Goal: Information Seeking & Learning: Learn about a topic

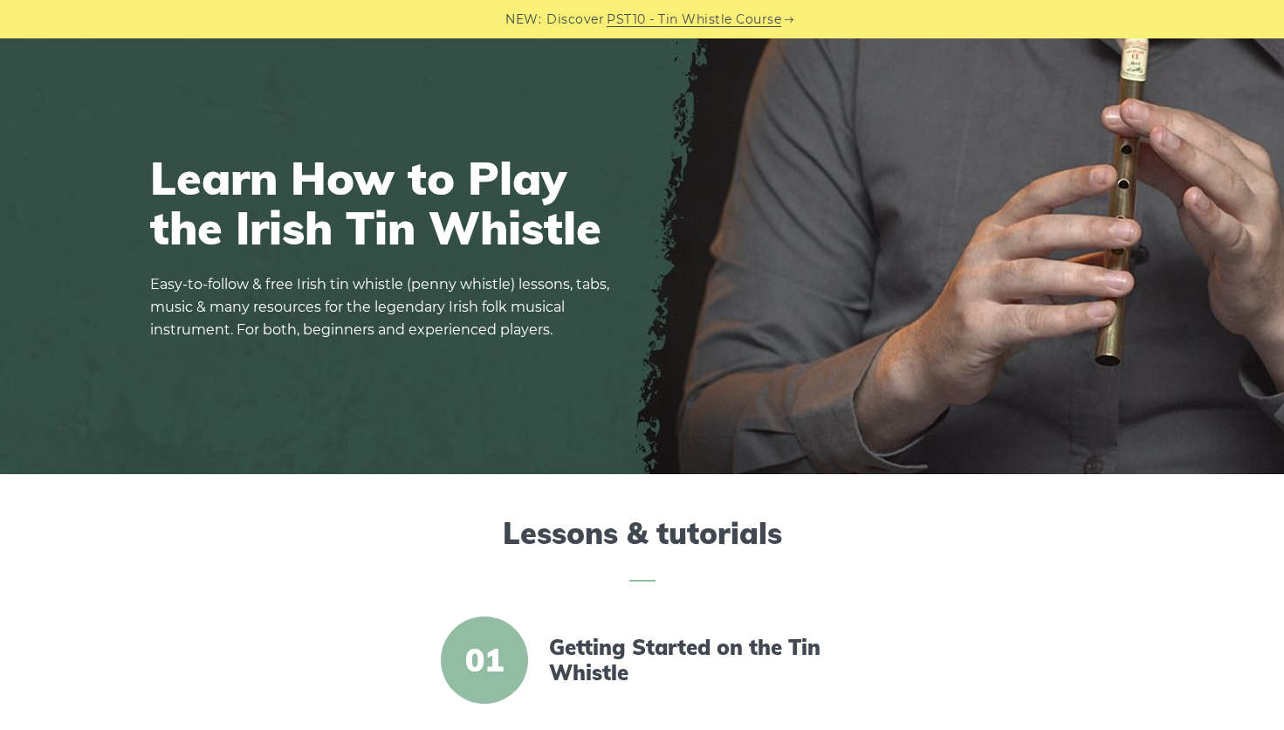
scroll to position [87, 0]
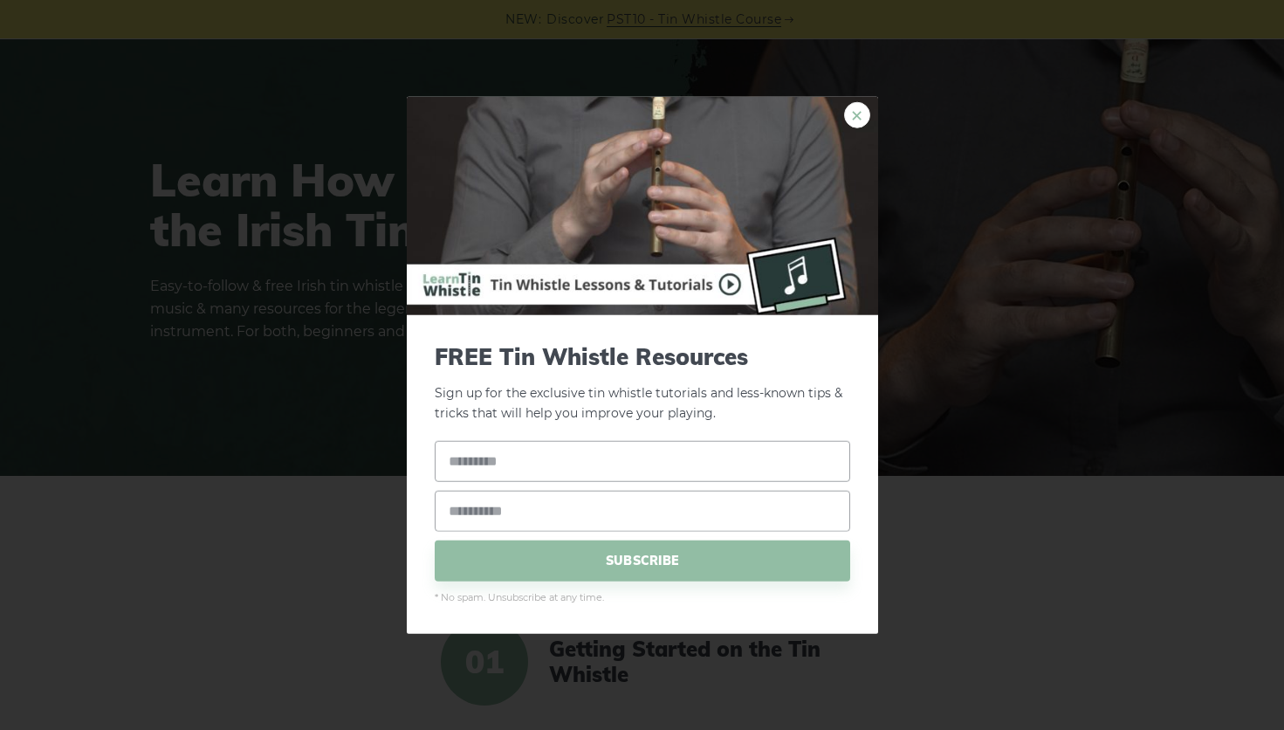
click at [854, 115] on link "×" at bounding box center [857, 115] width 26 height 26
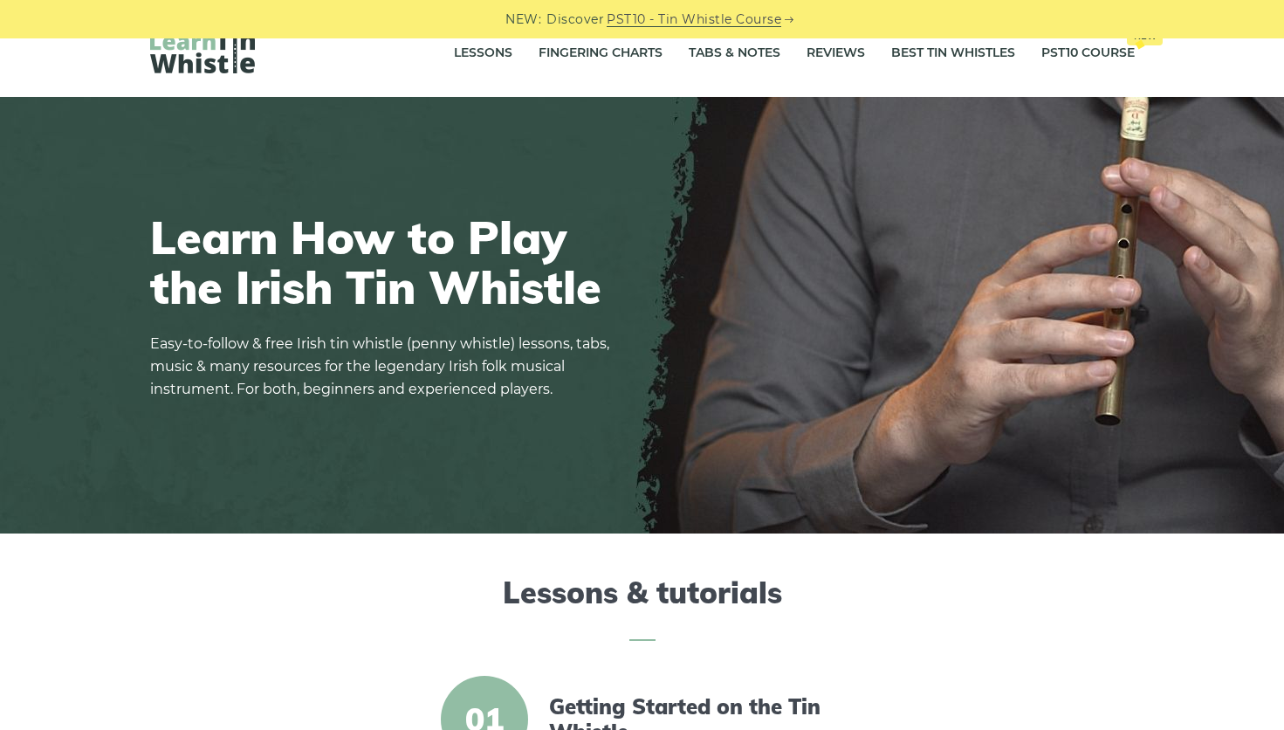
scroll to position [0, 0]
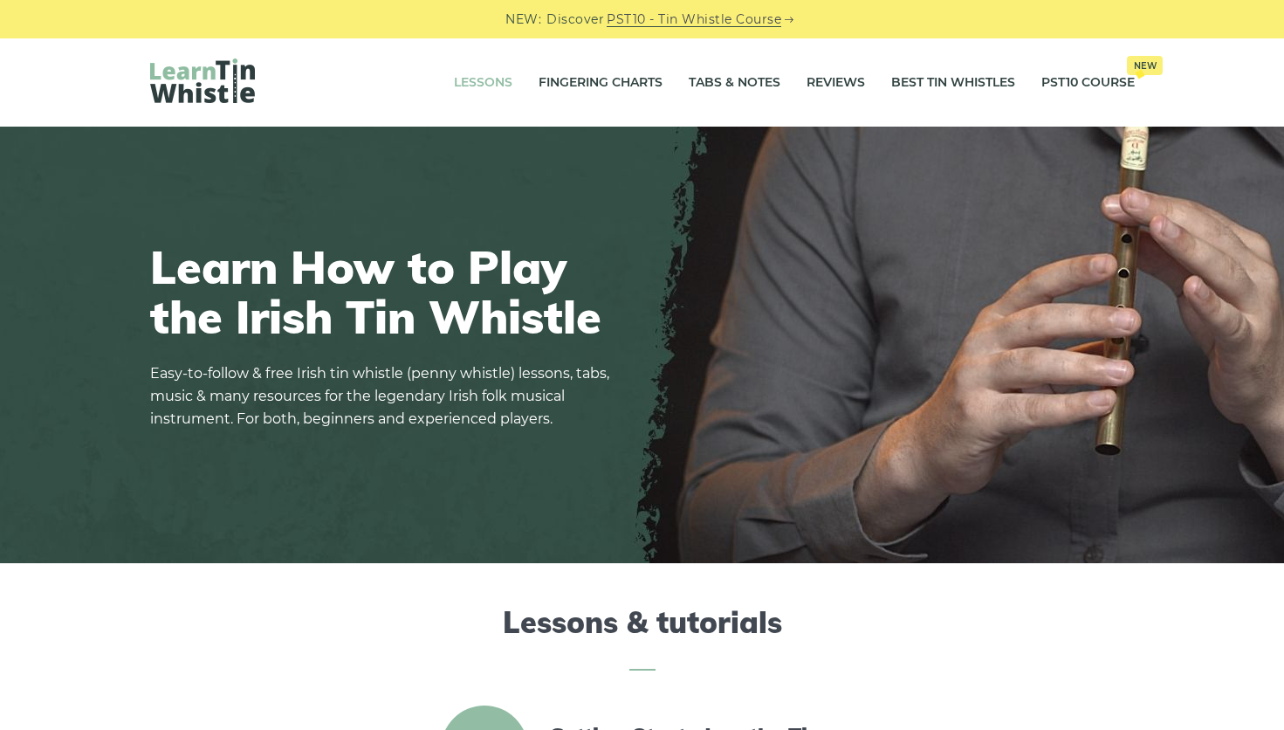
click at [476, 79] on link "Lessons" at bounding box center [483, 83] width 58 height 44
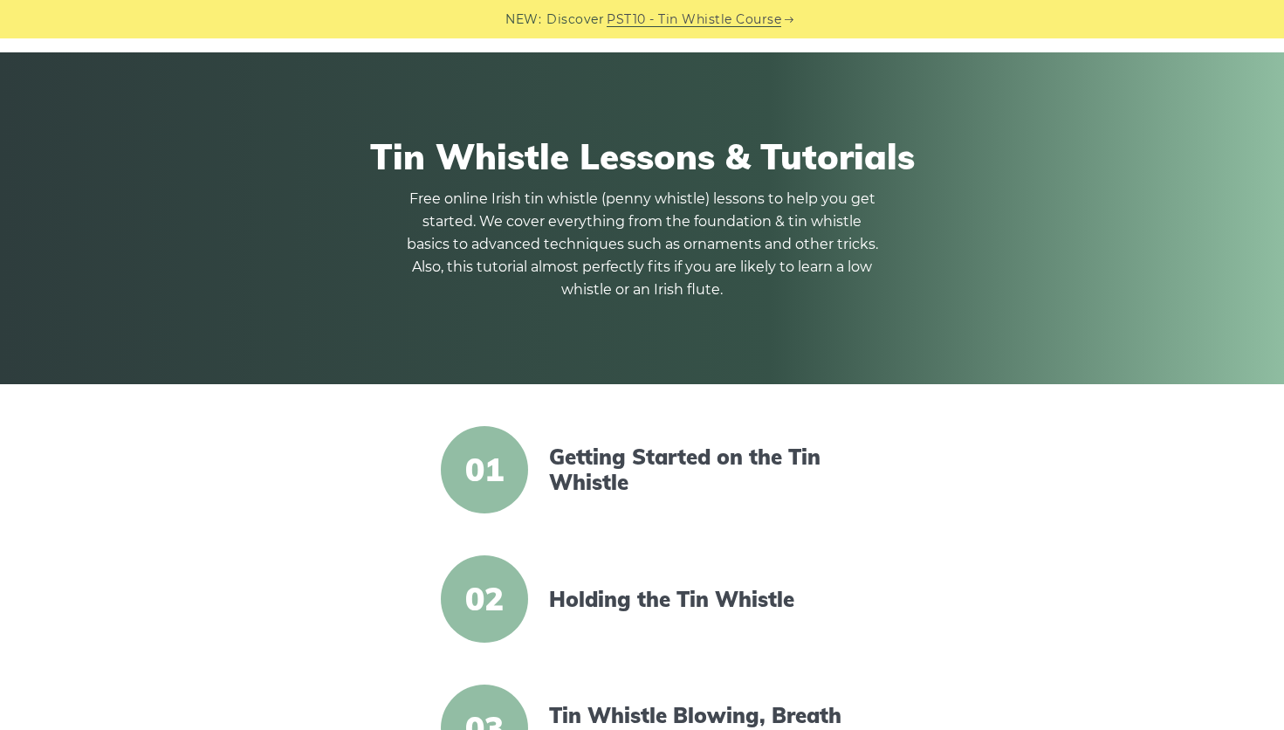
scroll to position [175, 0]
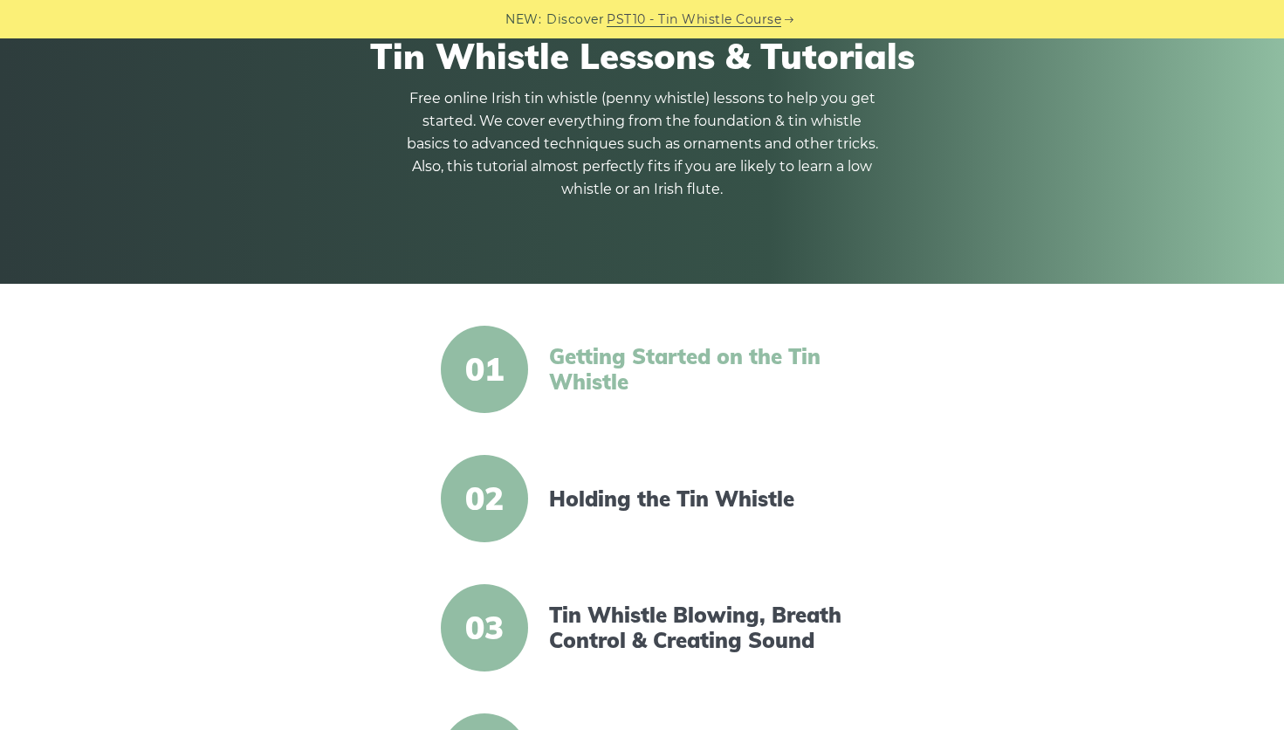
click at [587, 353] on link "Getting Started on the Tin Whistle" at bounding box center [699, 369] width 300 height 51
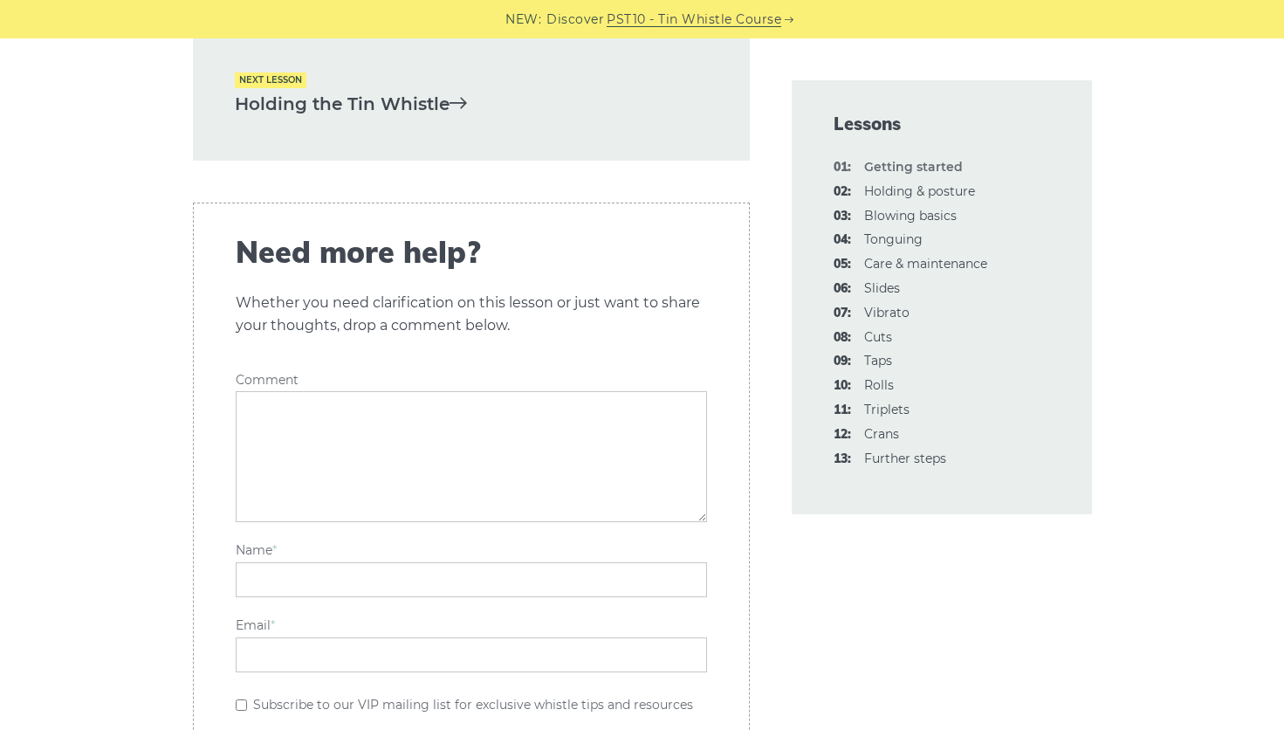
scroll to position [3927, 0]
click at [316, 101] on link "Holding the Tin Whistle" at bounding box center [471, 103] width 473 height 29
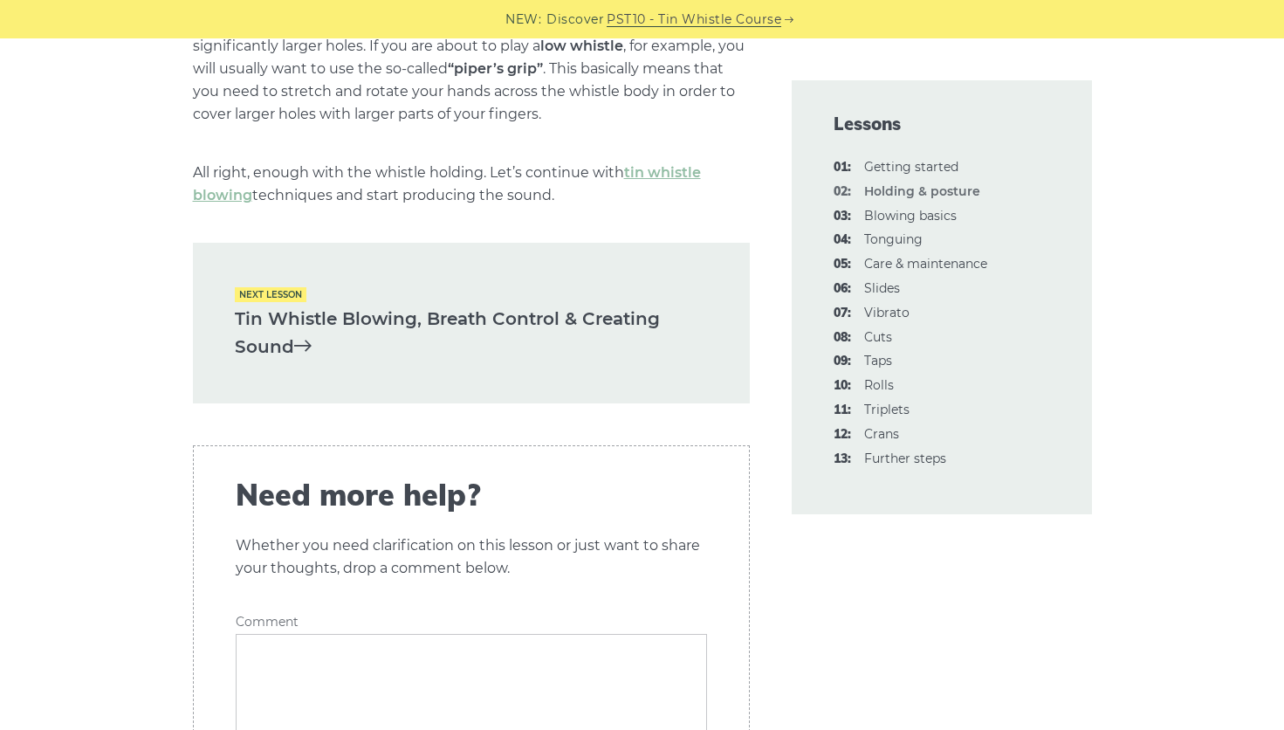
scroll to position [2618, 0]
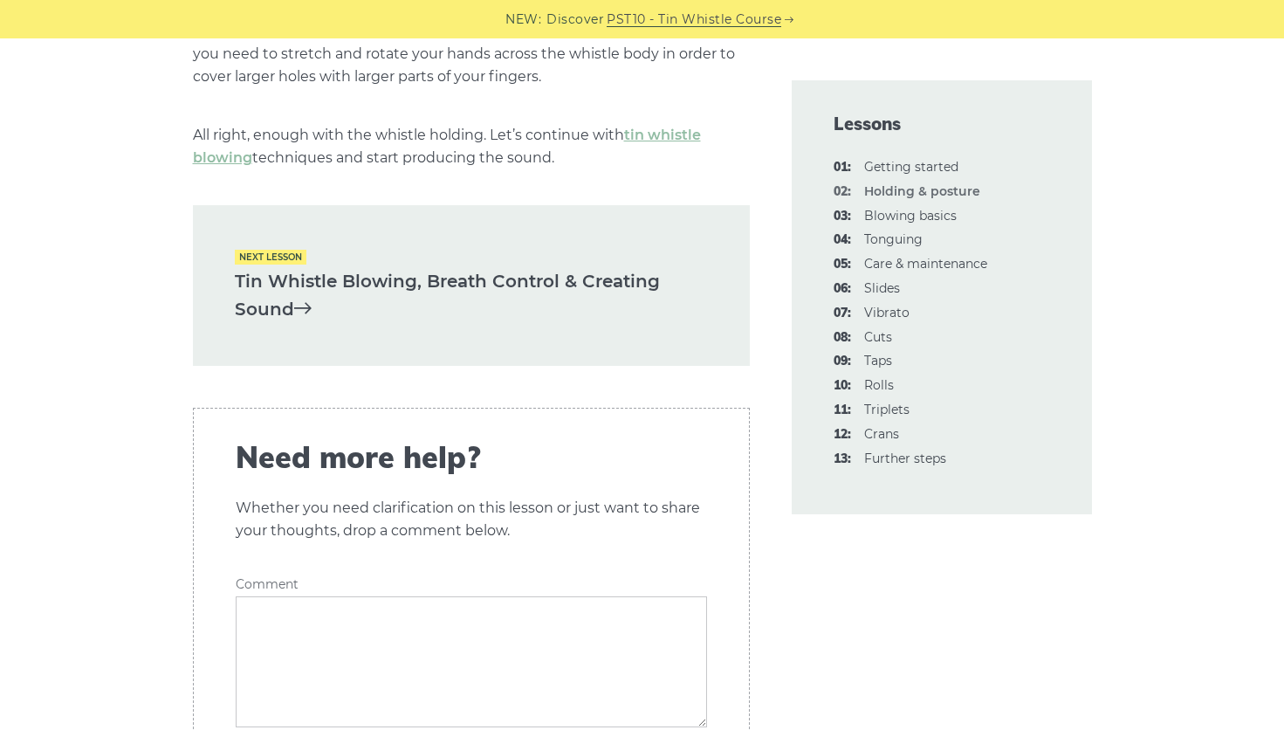
click at [292, 293] on link "Tin Whistle Blowing, Breath Control & Creating Sound" at bounding box center [471, 295] width 473 height 57
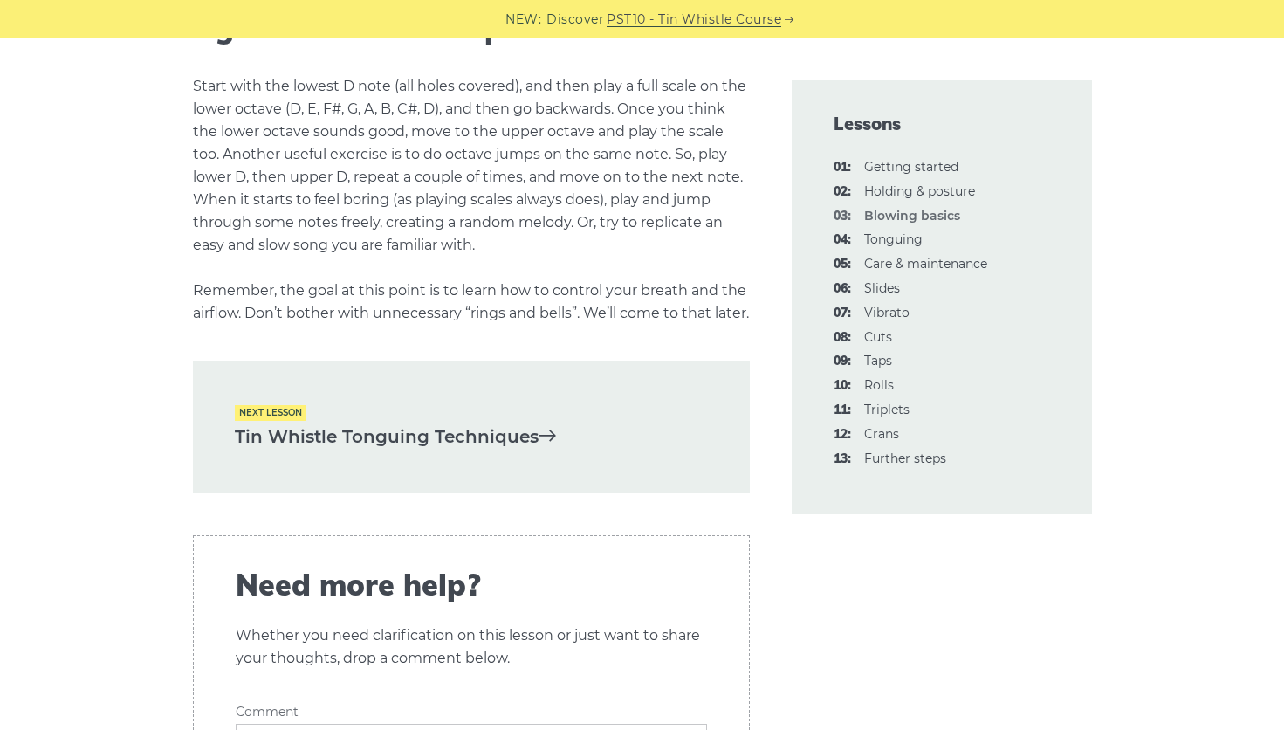
scroll to position [3491, 0]
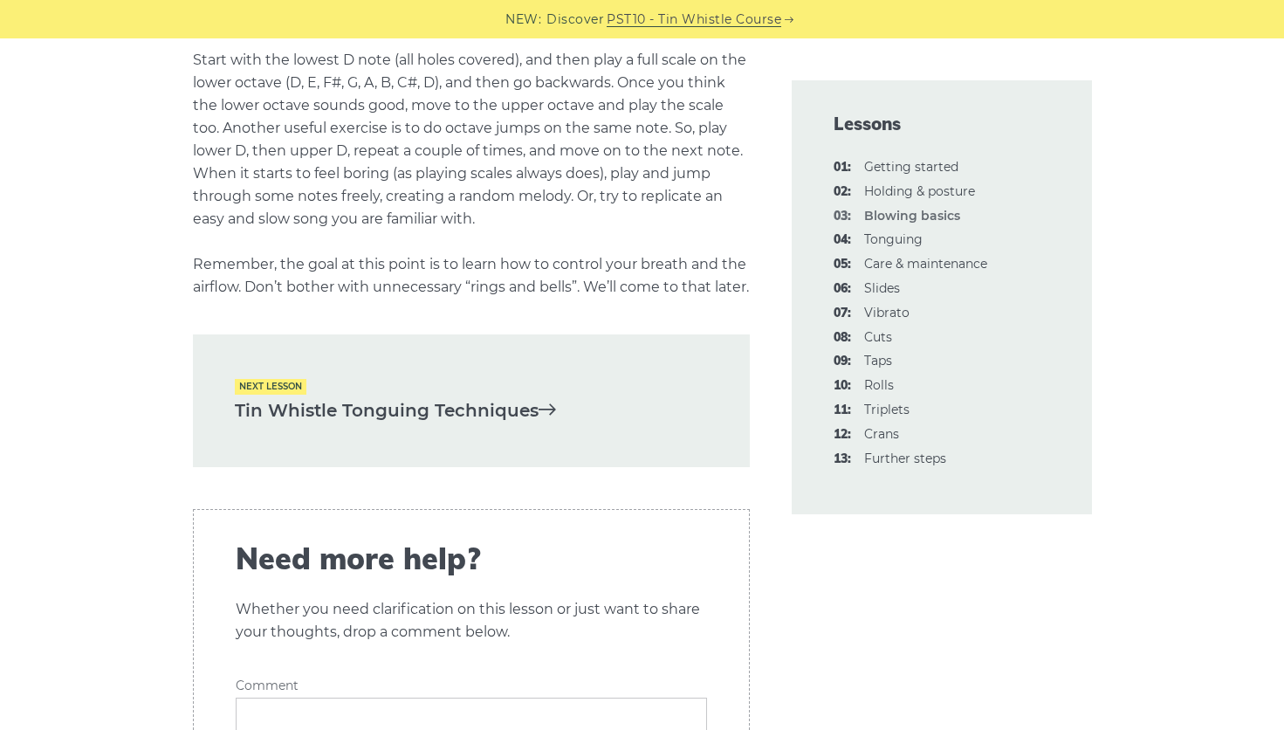
click at [312, 425] on link "Tin Whistle Tonguing Techniques" at bounding box center [471, 410] width 473 height 29
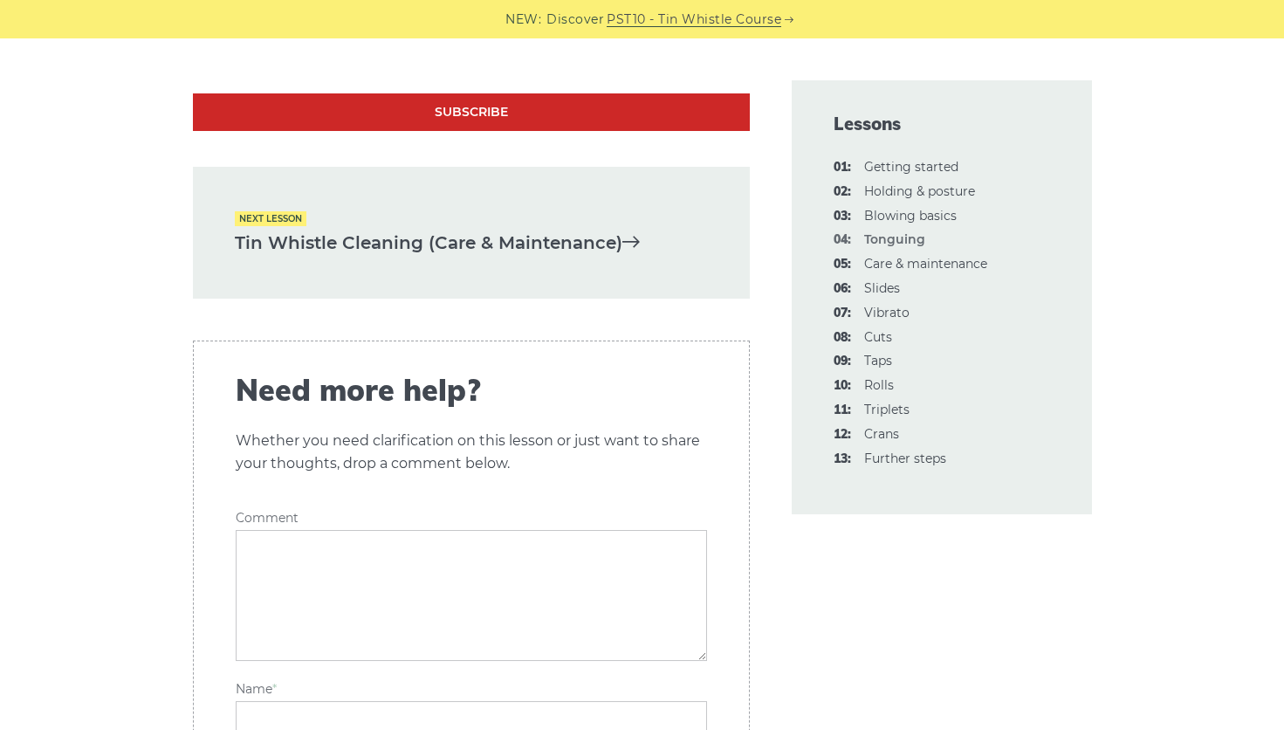
scroll to position [5760, 0]
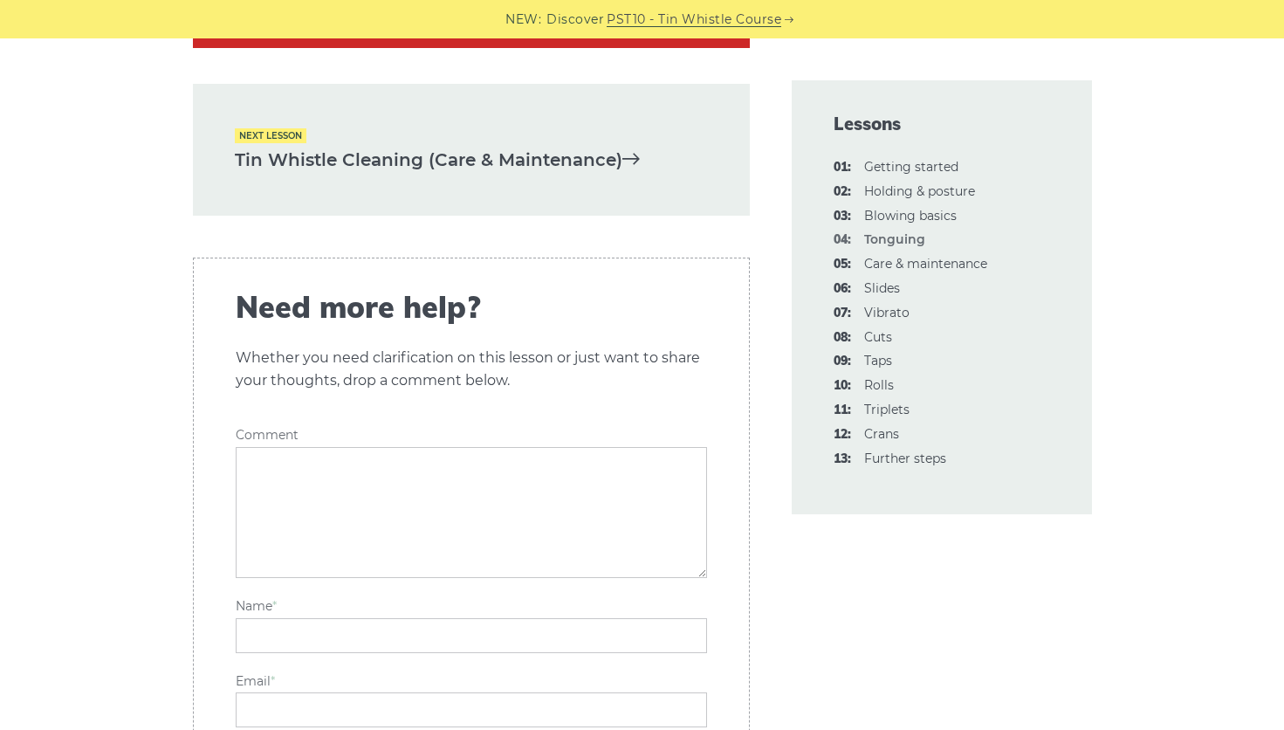
click at [316, 157] on link "Tin Whistle Cleaning (Care & Maintenance)" at bounding box center [471, 160] width 473 height 29
